Goal: Task Accomplishment & Management: Use online tool/utility

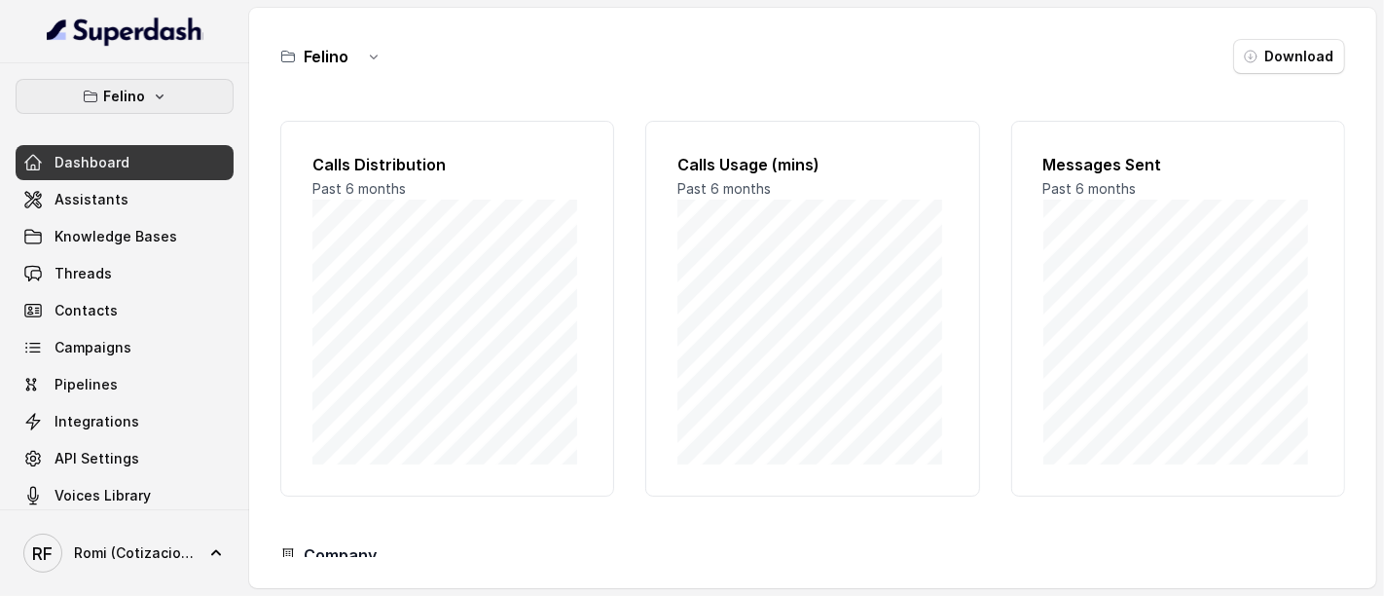
click at [119, 100] on p "Felino" at bounding box center [125, 96] width 42 height 23
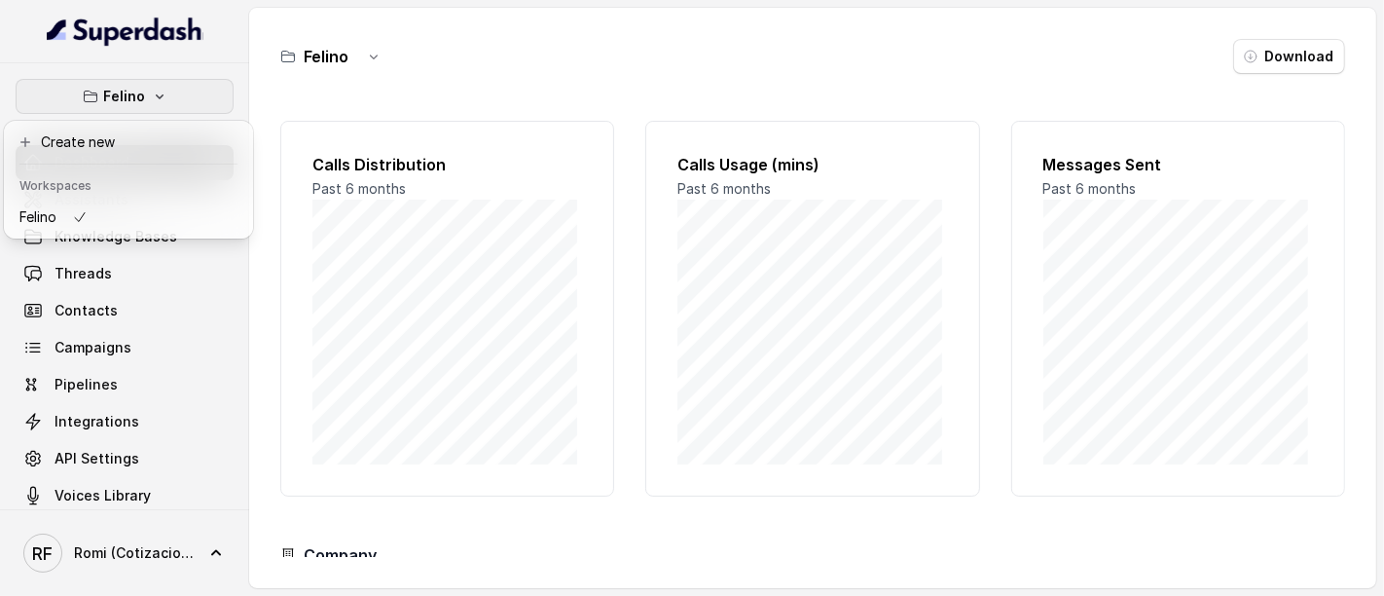
click at [89, 557] on nav "[PERSON_NAME] Dashboard Assistants Knowledge Bases Threads Contacts Campaigns P…" at bounding box center [124, 298] width 249 height 596
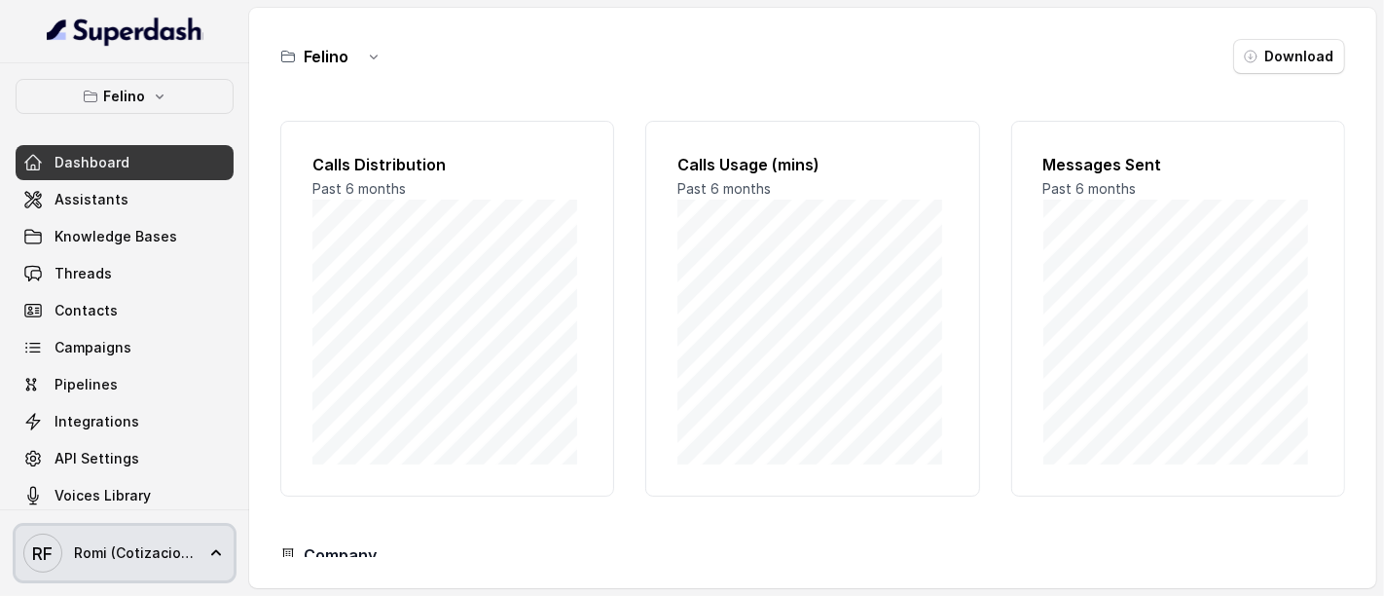
click at [89, 553] on span "Romi (Cotizaciones)" at bounding box center [134, 552] width 121 height 19
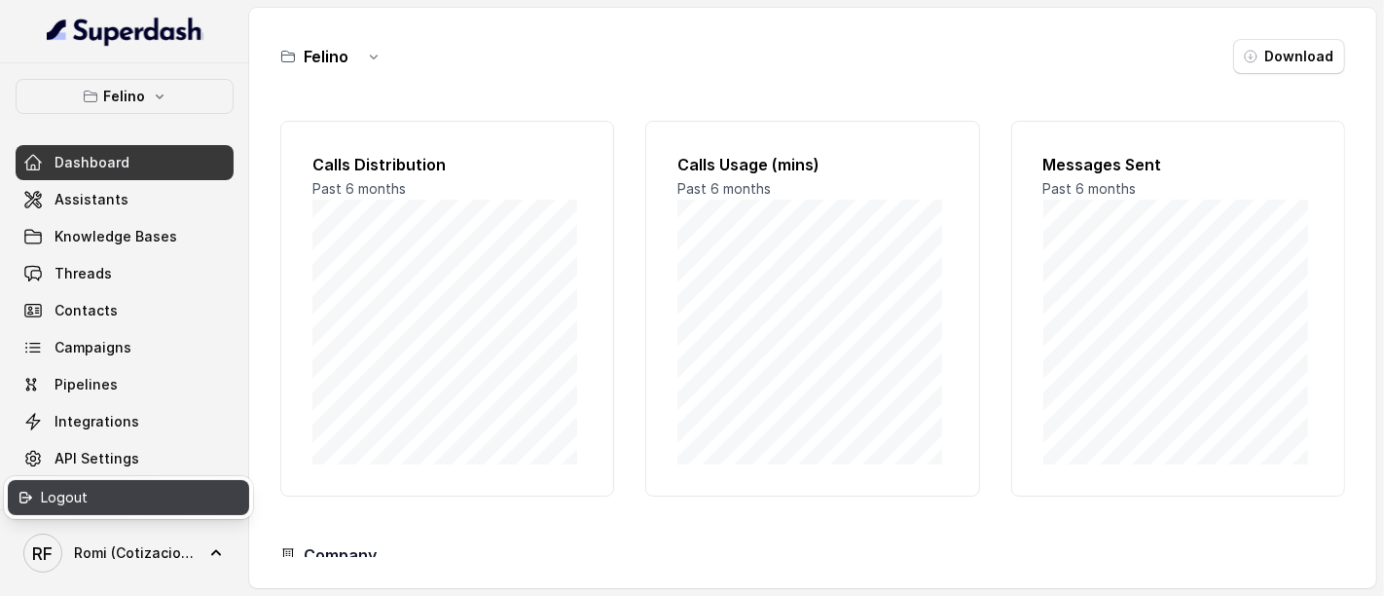
click at [77, 491] on div "Logout" at bounding box center [123, 497] width 165 height 23
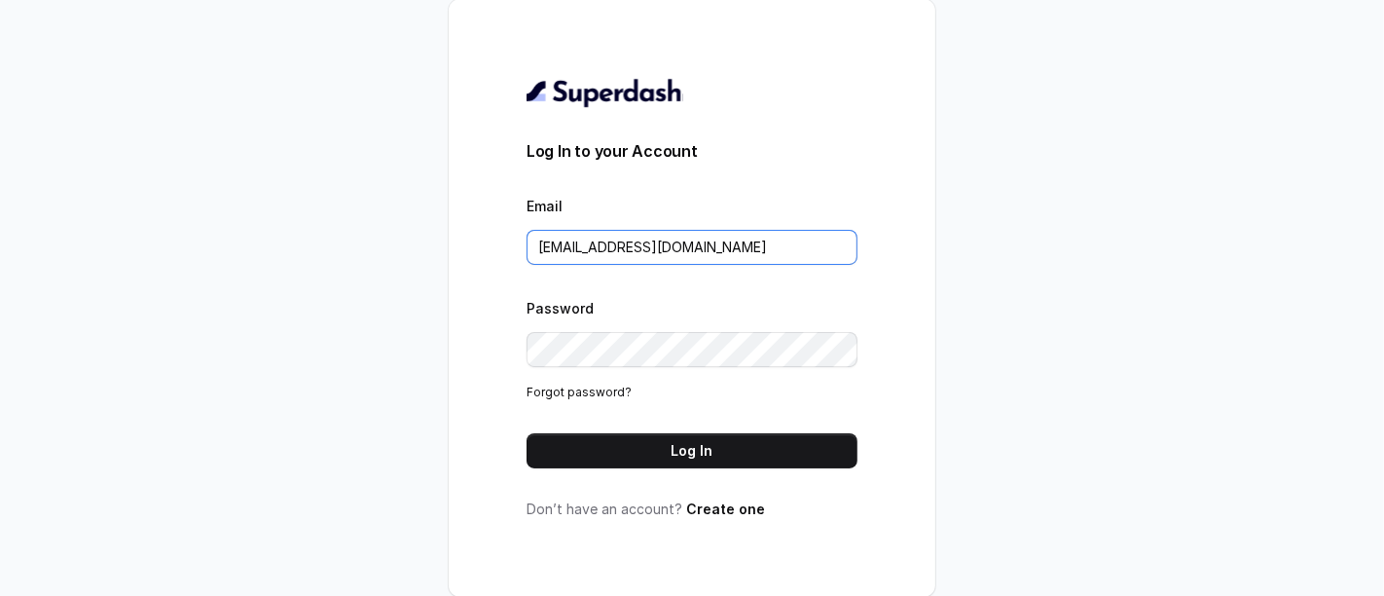
click at [732, 248] on input "[EMAIL_ADDRESS][DOMAIN_NAME]" at bounding box center [692, 247] width 331 height 35
type input "[PERSON_NAME][EMAIL_ADDRESS]"
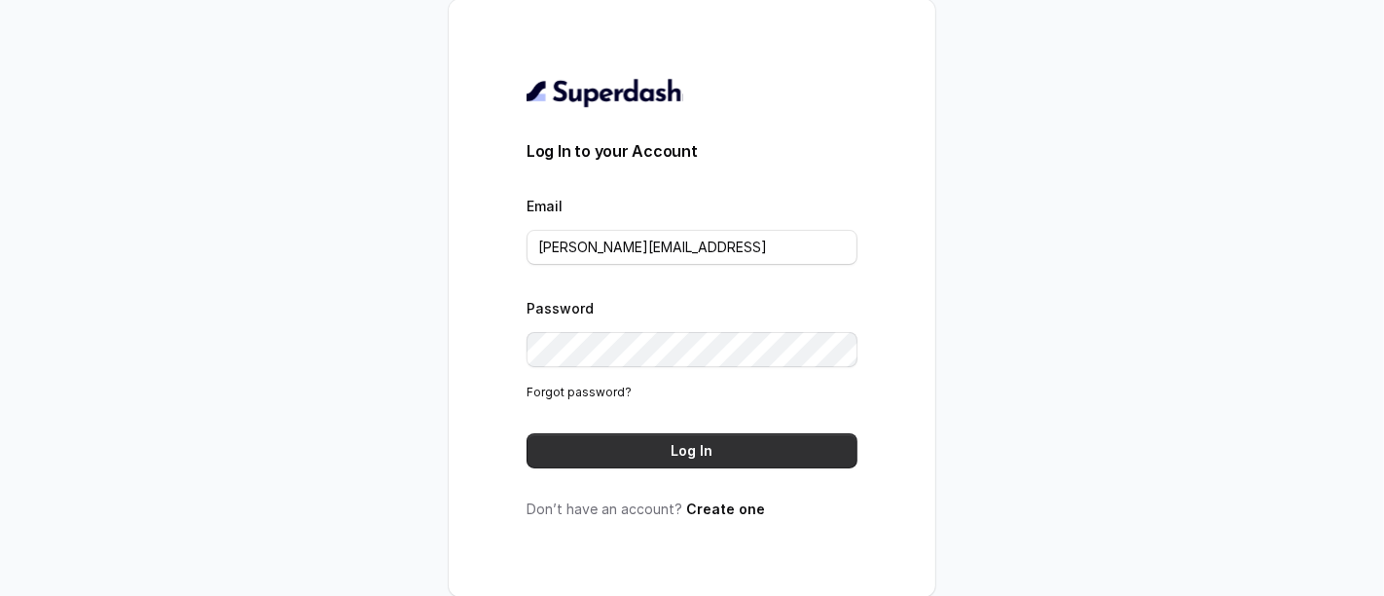
click at [734, 438] on button "Log In" at bounding box center [692, 450] width 331 height 35
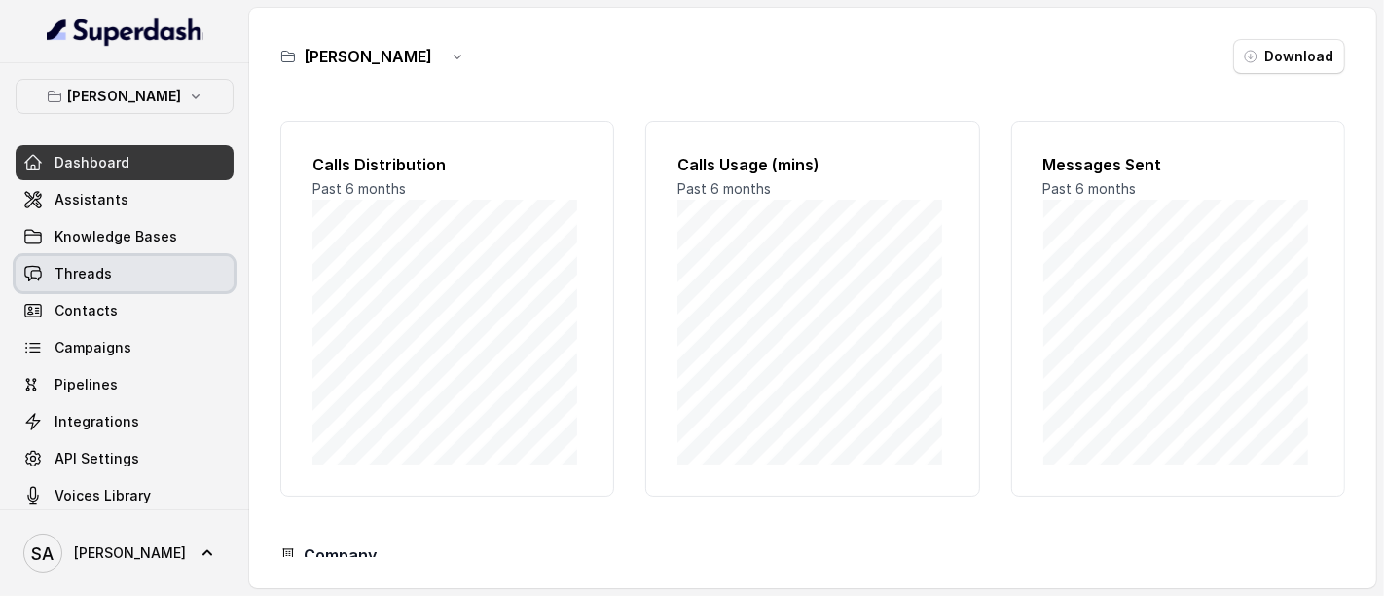
click at [97, 284] on link "Threads" at bounding box center [125, 273] width 218 height 35
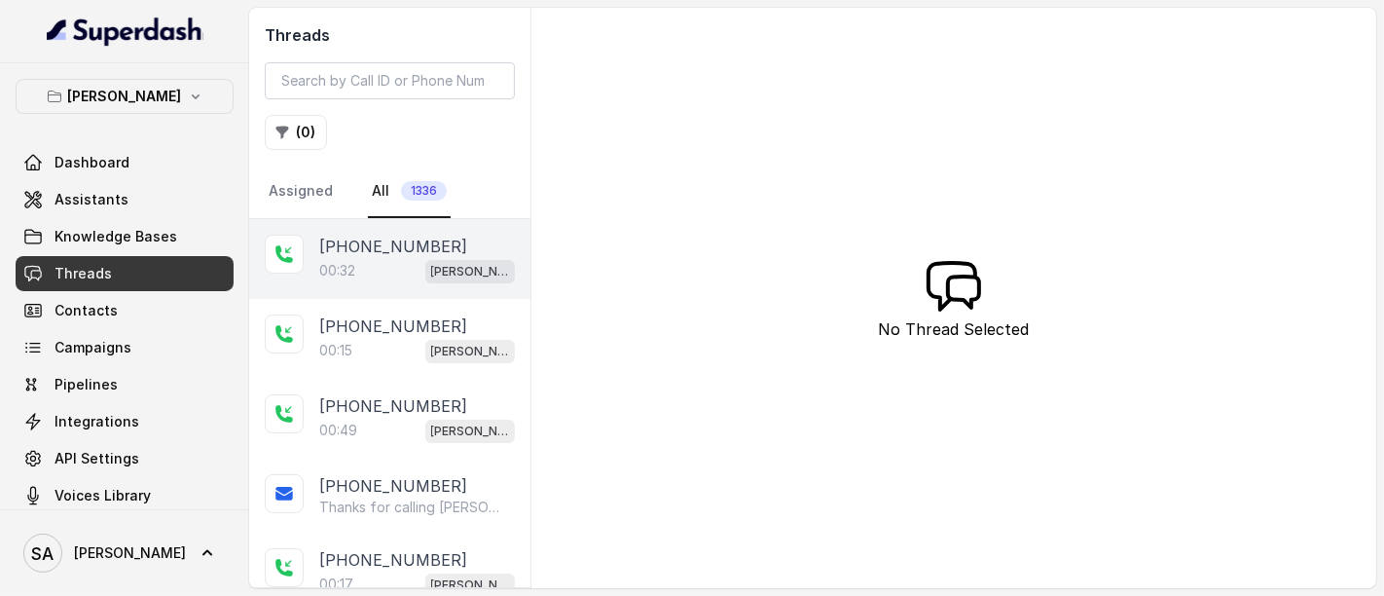
click at [384, 242] on p "+17243961131" at bounding box center [393, 246] width 148 height 23
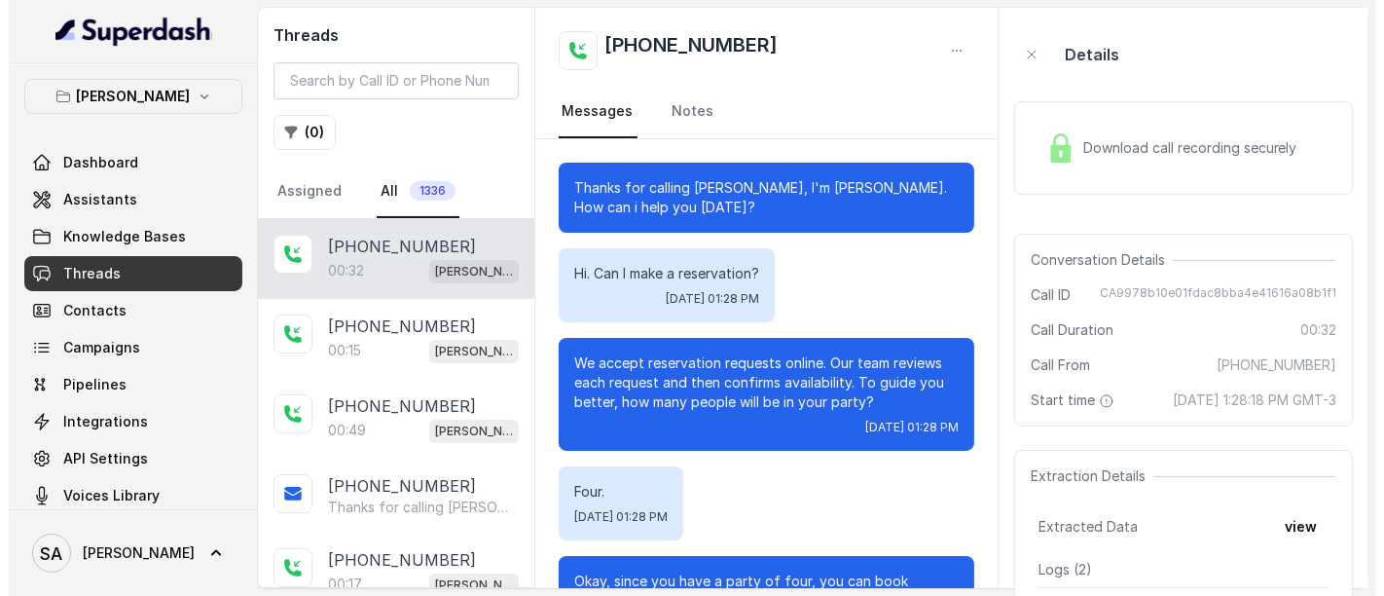
scroll to position [102, 0]
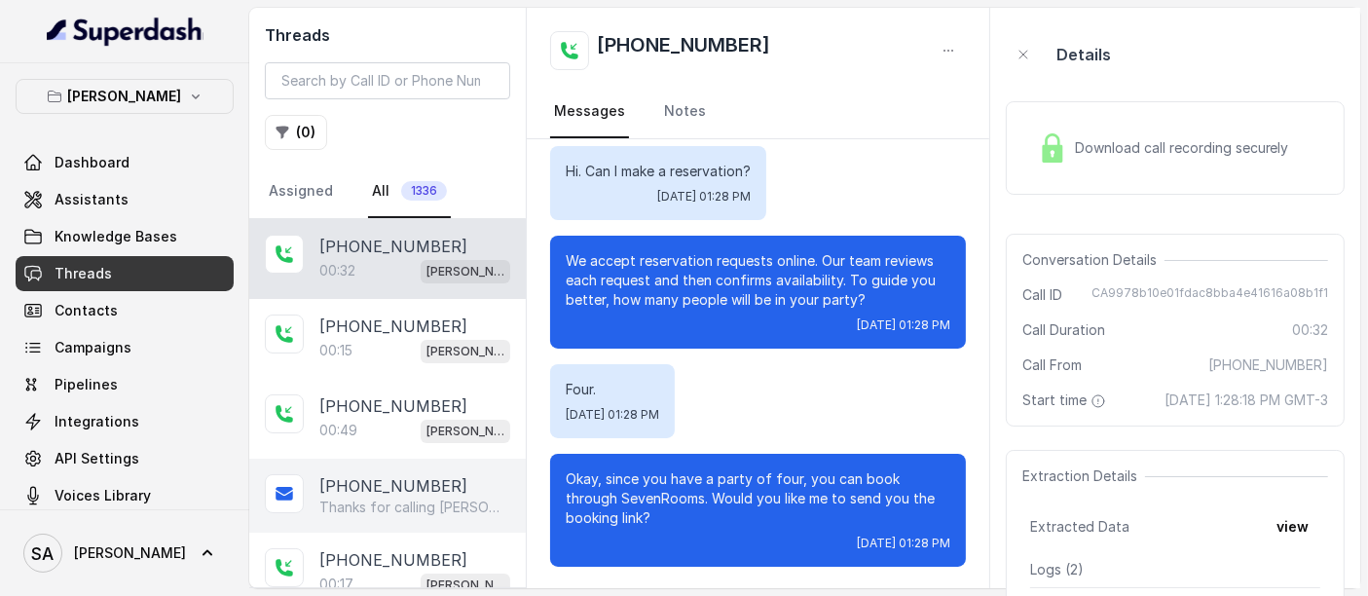
click at [414, 511] on p "Thanks for calling Chelsea Corner! Want to make a reservation? https://foxly.li…" at bounding box center [412, 506] width 187 height 19
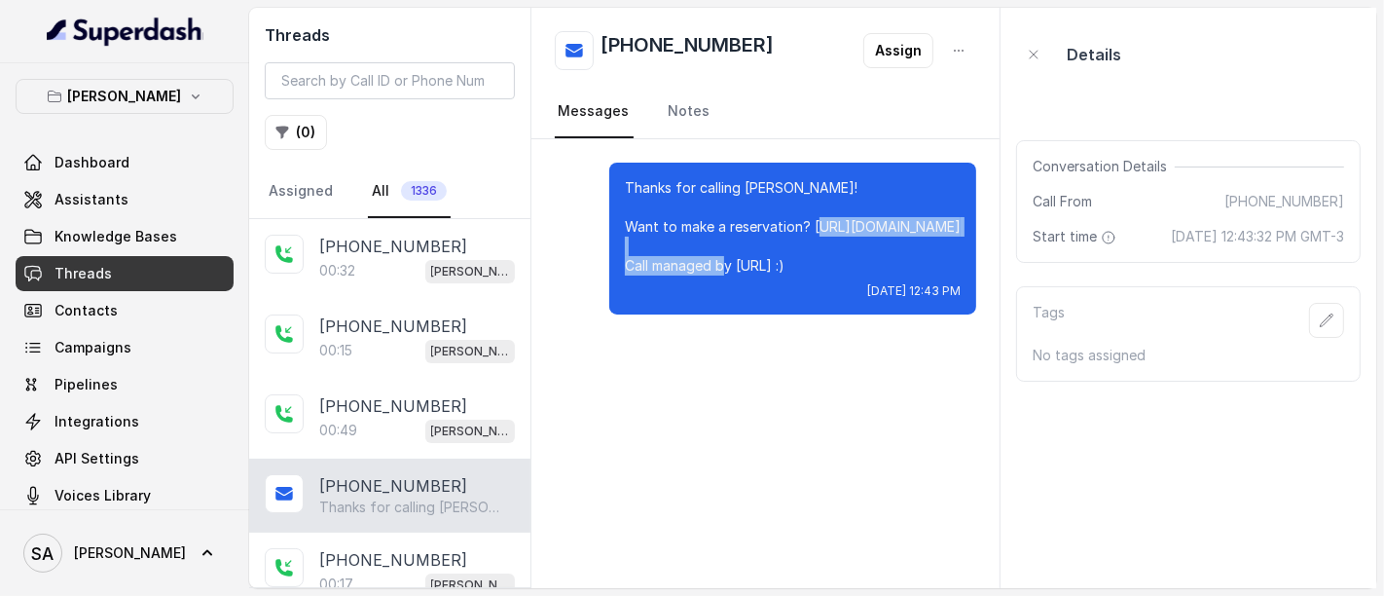
drag, startPoint x: 782, startPoint y: 245, endPoint x: 570, endPoint y: 248, distance: 211.2
click at [625, 248] on p "Thanks for calling Chelsea Corner! Want to make a reservation? https://foxly.li…" at bounding box center [793, 226] width 336 height 97
copy p "https://foxly.link/CCReservations"
